Goal: Transaction & Acquisition: Purchase product/service

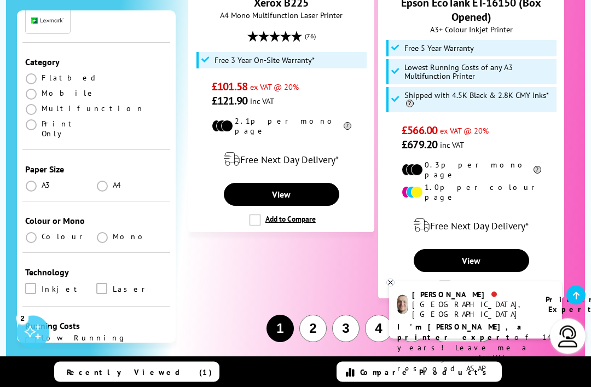
scroll to position [2648, 0]
click at [460, 322] on span "Next" at bounding box center [457, 328] width 24 height 13
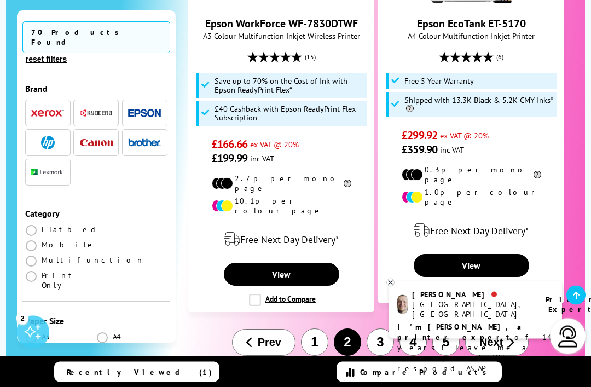
scroll to position [2650, 0]
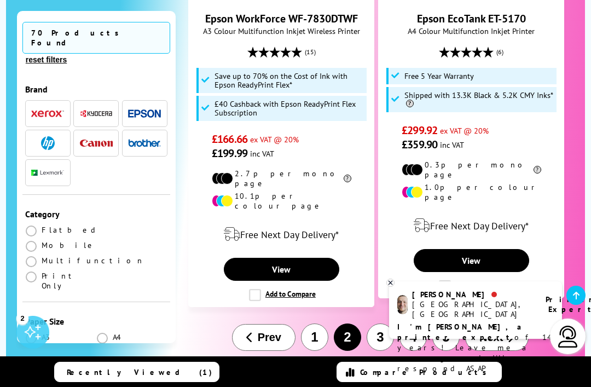
click at [489, 324] on button "Next" at bounding box center [496, 337] width 63 height 27
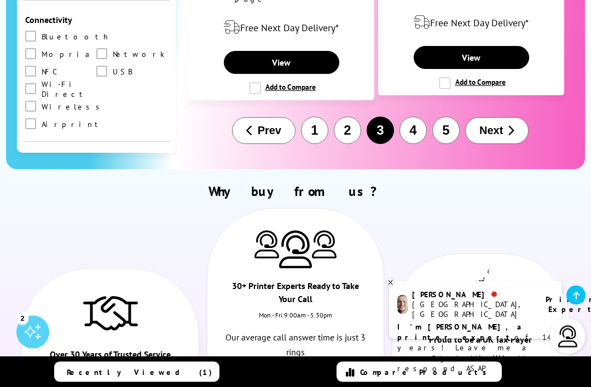
scroll to position [2862, 0]
